Goal: Find specific page/section: Find specific page/section

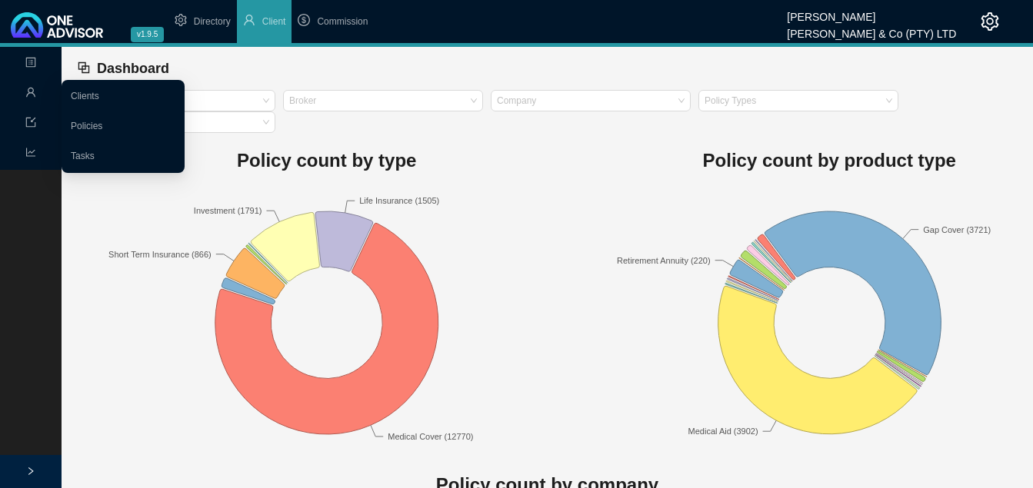
click at [35, 92] on icon "user" at bounding box center [30, 92] width 11 height 11
click at [80, 91] on link "Clients" at bounding box center [85, 96] width 28 height 11
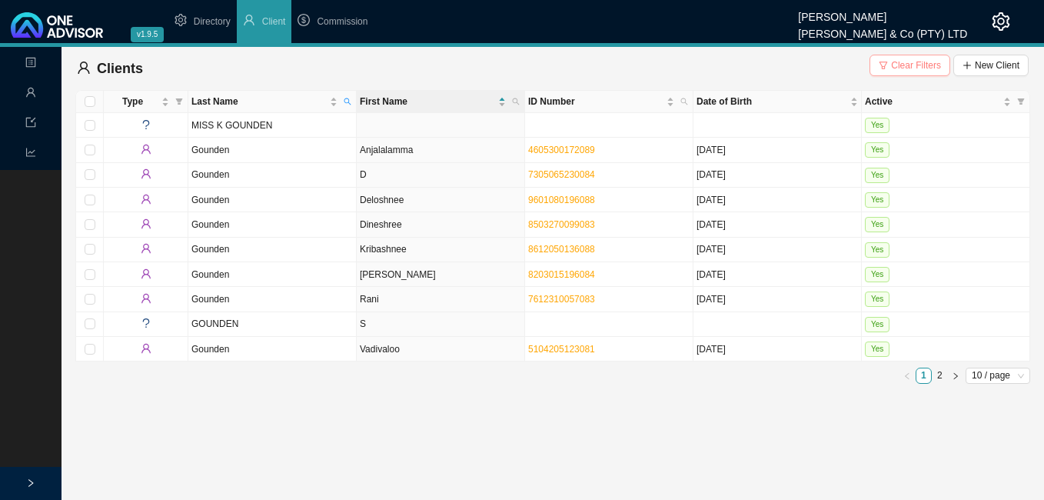
click at [902, 63] on span "Clear Filters" at bounding box center [916, 65] width 50 height 15
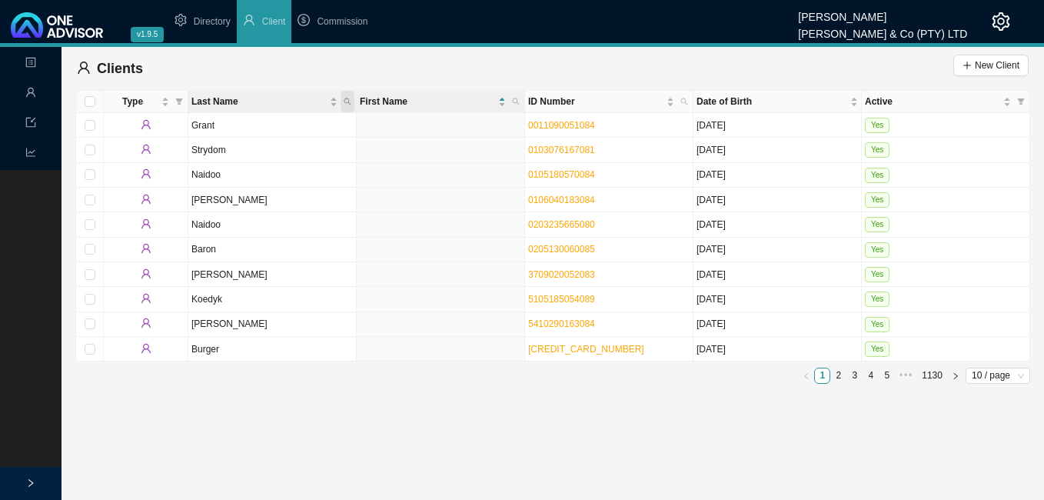
click at [351, 99] on icon "search" at bounding box center [348, 102] width 8 height 8
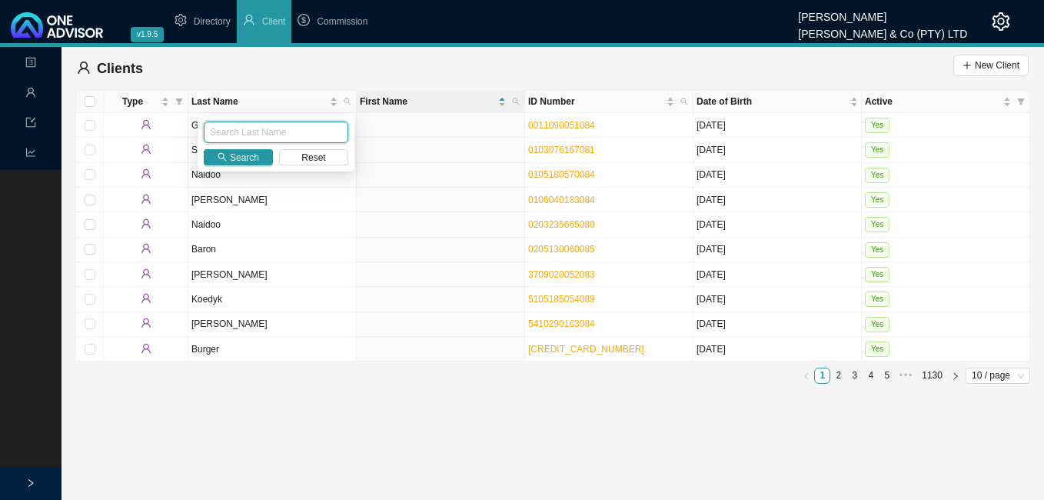
type input "c"
type input "Chetty"
click at [258, 155] on span "Search" at bounding box center [244, 157] width 29 height 15
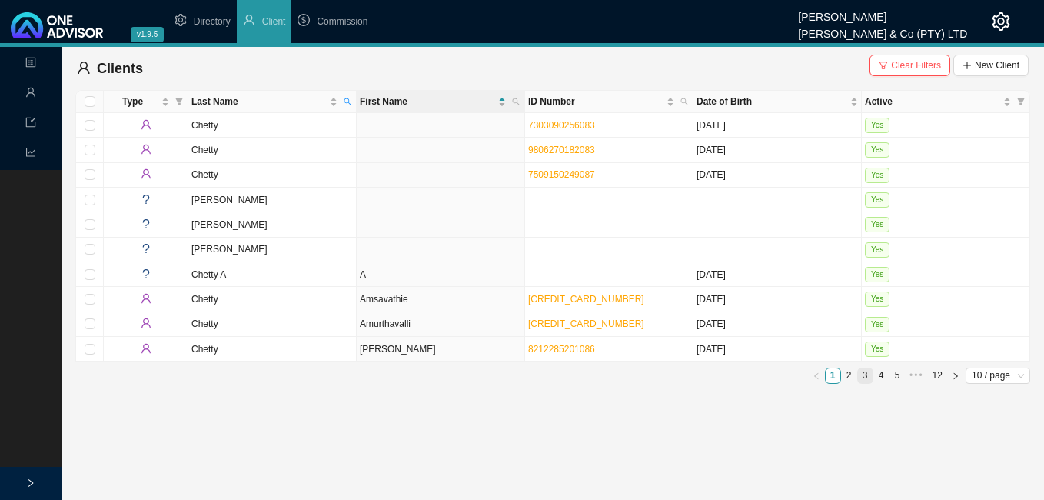
click at [865, 376] on link "3" at bounding box center [865, 375] width 15 height 15
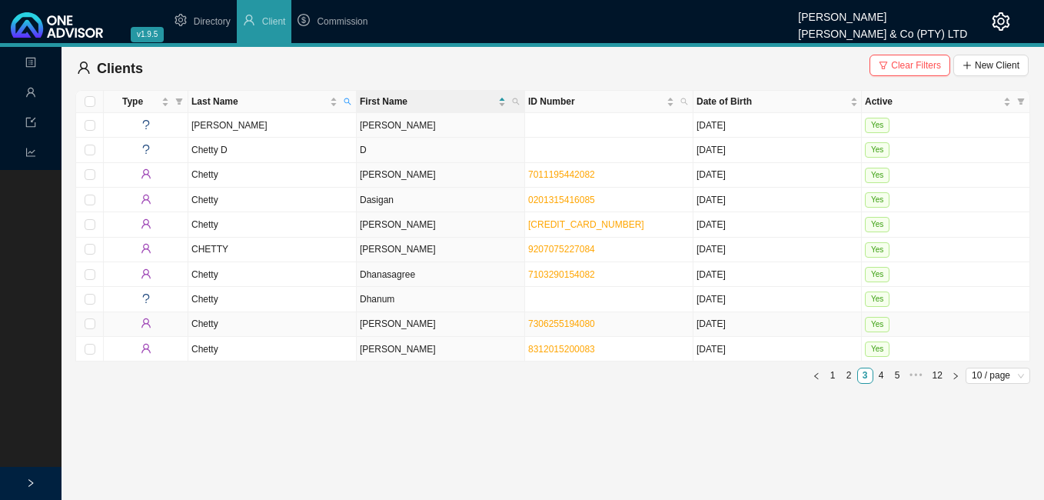
click at [414, 328] on td "[PERSON_NAME]" at bounding box center [441, 324] width 168 height 25
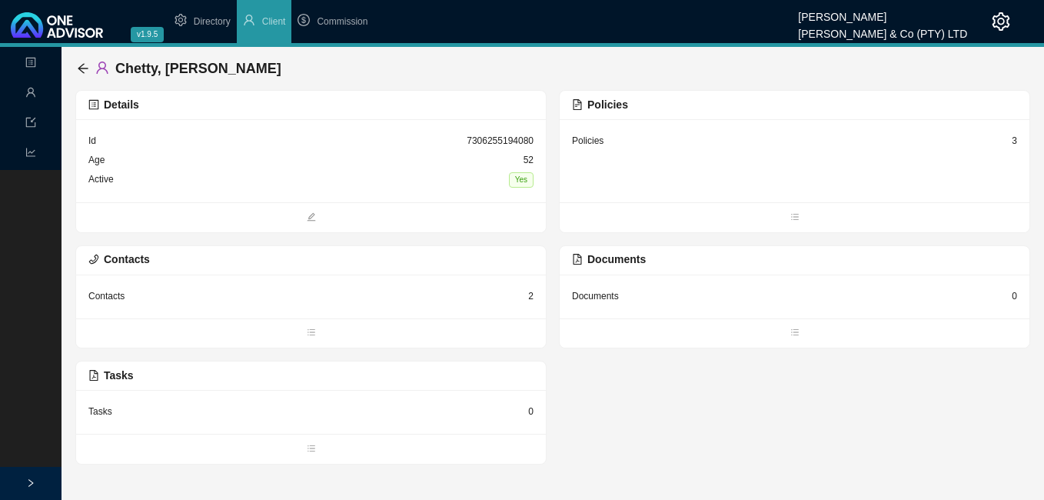
click at [1013, 141] on div "3" at bounding box center [1014, 140] width 5 height 15
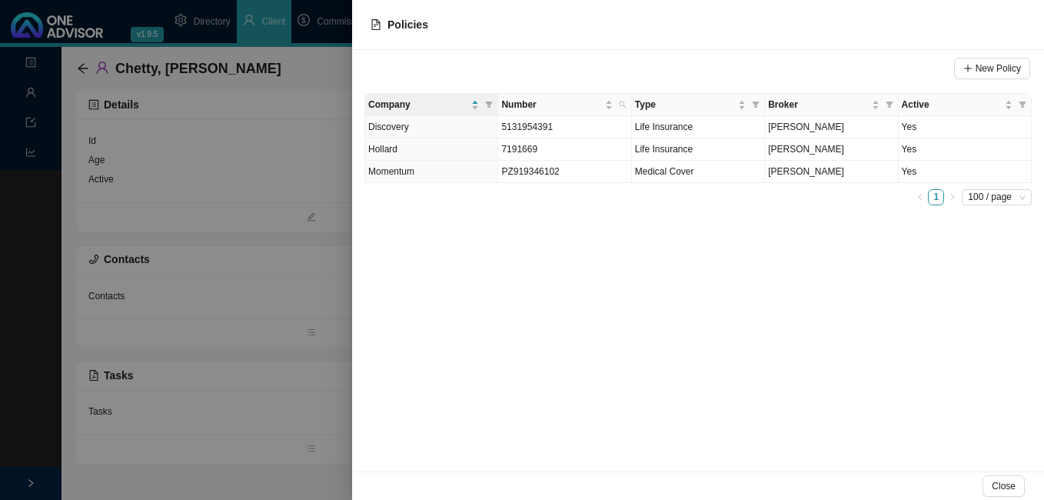
click at [308, 190] on div at bounding box center [522, 250] width 1044 height 500
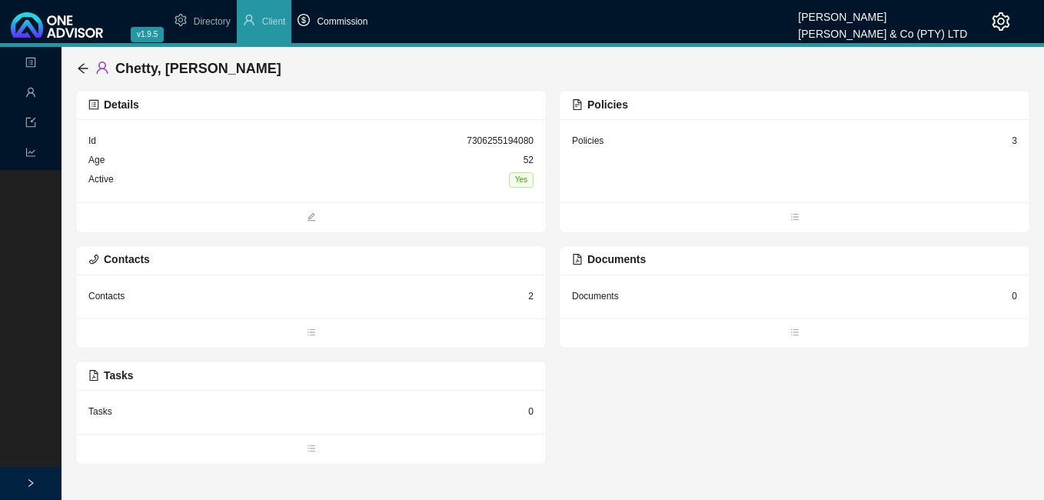
click at [354, 20] on span "Commission" at bounding box center [342, 21] width 51 height 11
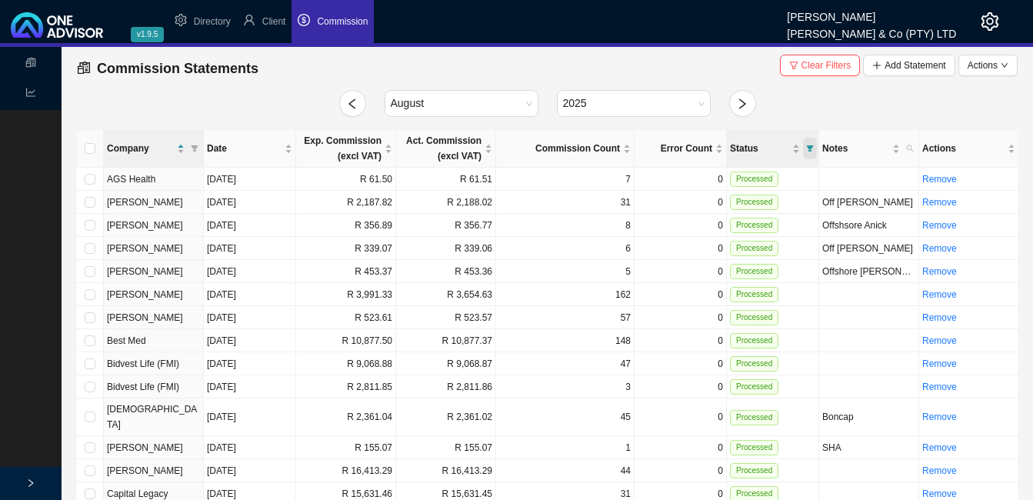
click at [806, 148] on icon "filter" at bounding box center [810, 149] width 8 height 8
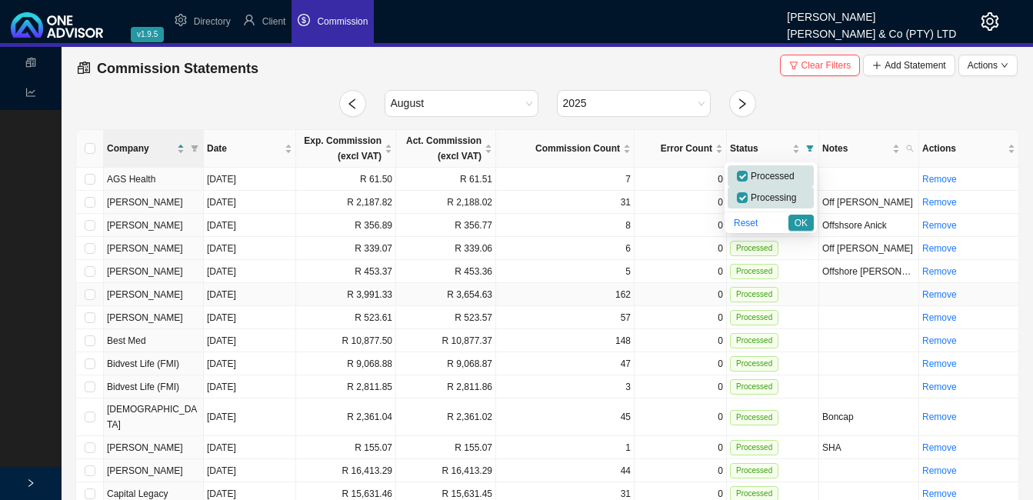
click at [629, 304] on td "162" at bounding box center [565, 294] width 138 height 23
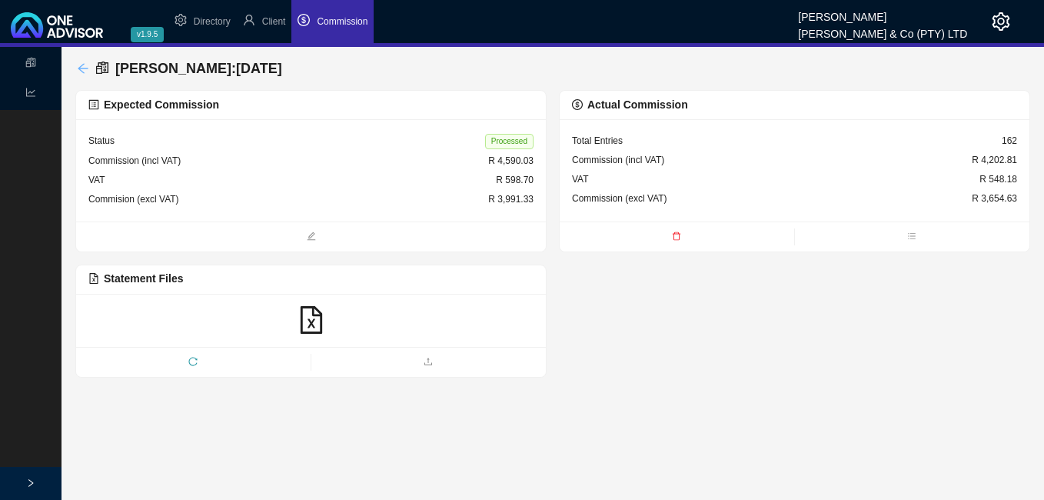
click at [84, 66] on icon "arrow-left" at bounding box center [83, 68] width 12 height 12
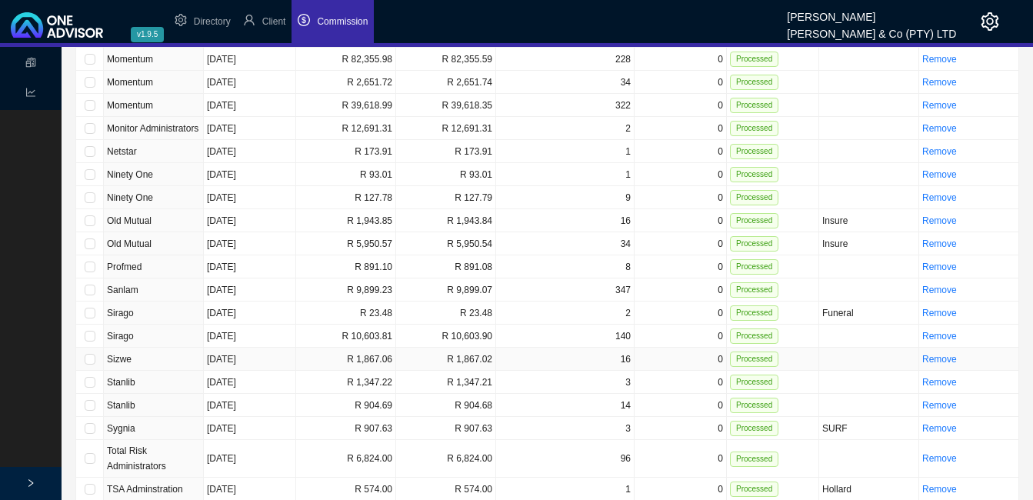
scroll to position [1216, 0]
